Goal: Book appointment/travel/reservation

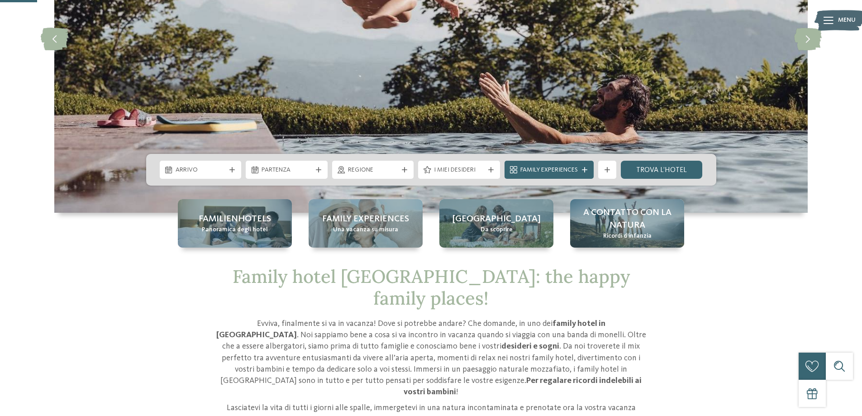
scroll to position [181, 0]
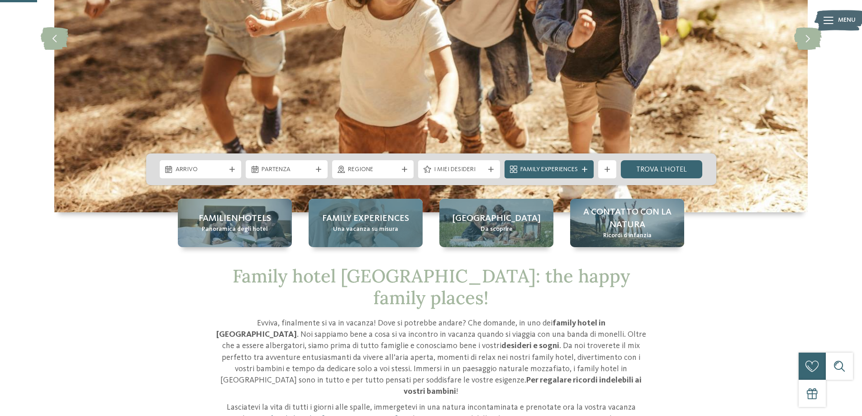
click at [356, 229] on span "Una vacanza su misura" at bounding box center [365, 229] width 65 height 9
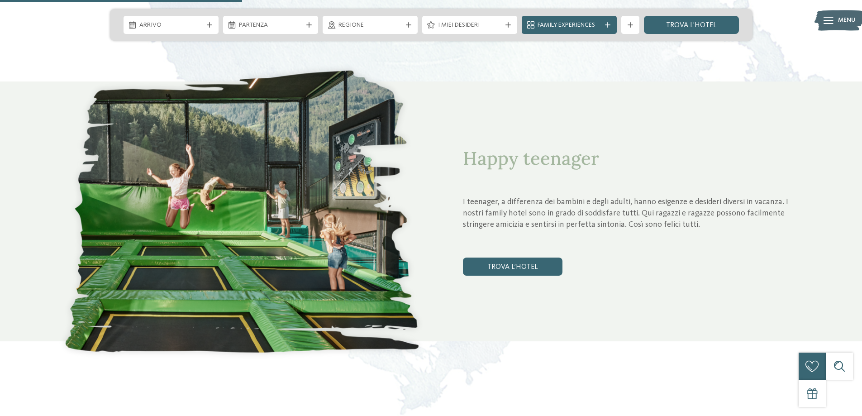
scroll to position [1222, 0]
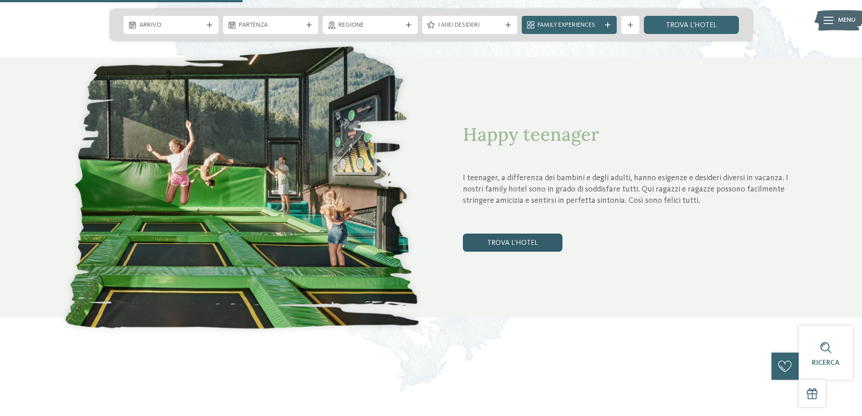
click at [511, 243] on link "trova l’hotel" at bounding box center [513, 243] width 100 height 18
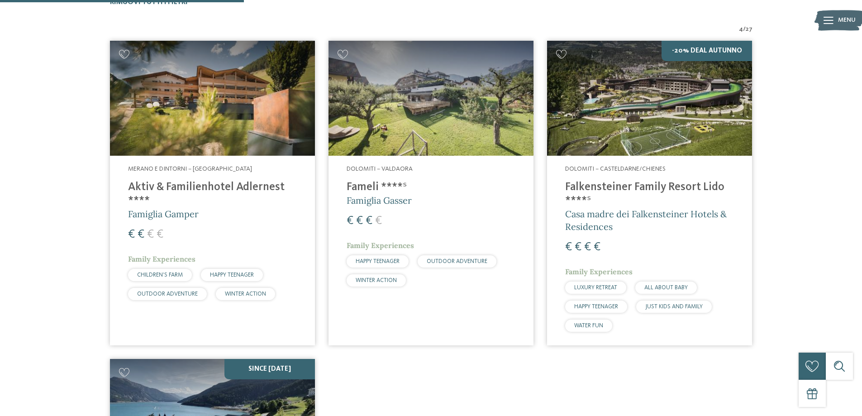
scroll to position [297, 0]
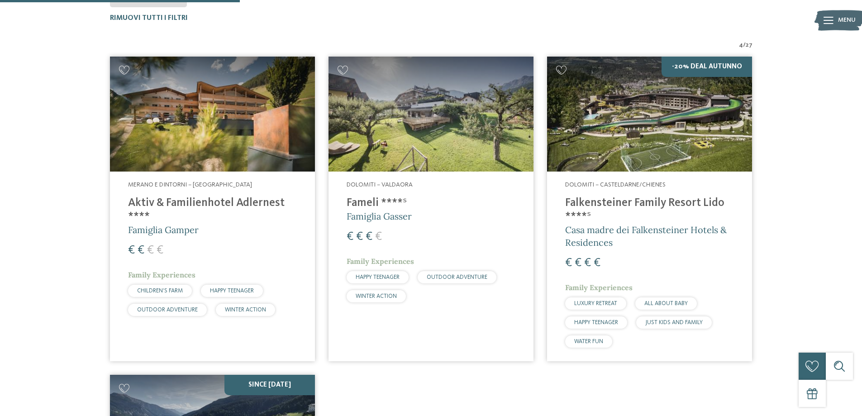
click at [226, 291] on span "HAPPY TEENAGER" at bounding box center [232, 291] width 44 height 6
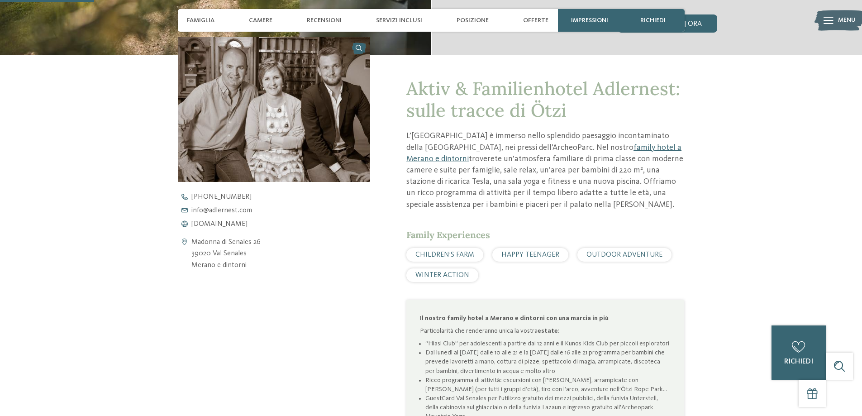
scroll to position [317, 0]
